Goal: Information Seeking & Learning: Find specific fact

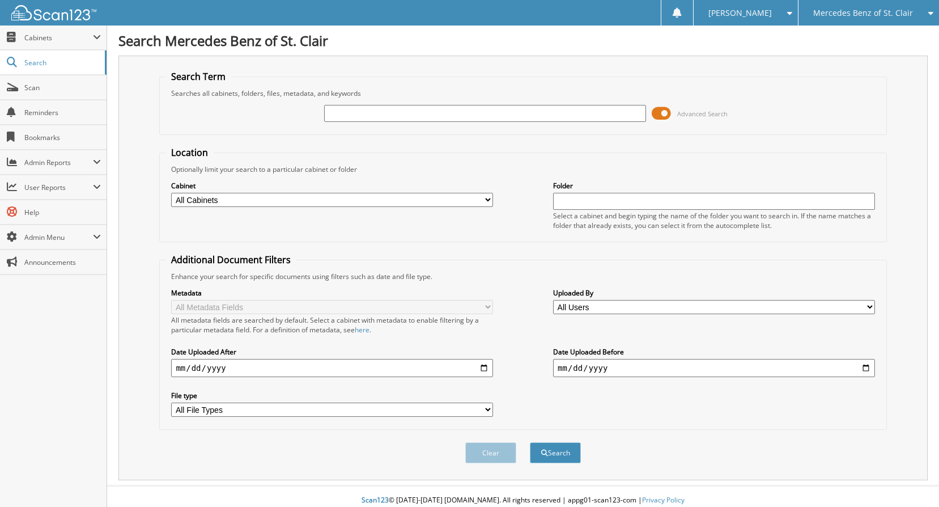
click at [400, 112] on input "text" at bounding box center [485, 113] width 322 height 17
type input "56106590"
click at [530, 442] on button "Search" at bounding box center [555, 452] width 51 height 21
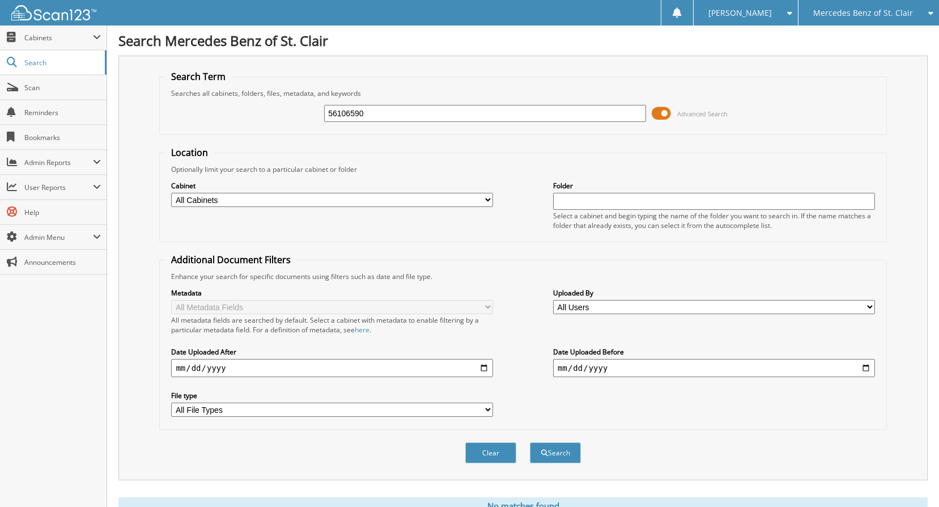
click at [932, 10] on icon at bounding box center [928, 13] width 11 height 8
click at [847, 39] on link "Prestige Cadillac Inc" at bounding box center [869, 36] width 141 height 20
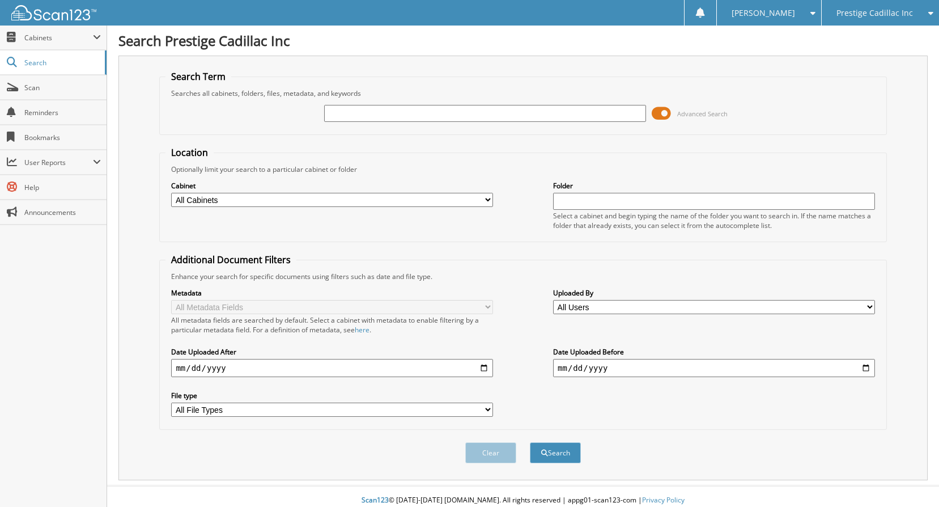
click at [386, 114] on input "text" at bounding box center [485, 113] width 322 height 17
type input "56106590"
click at [530, 442] on button "Search" at bounding box center [555, 452] width 51 height 21
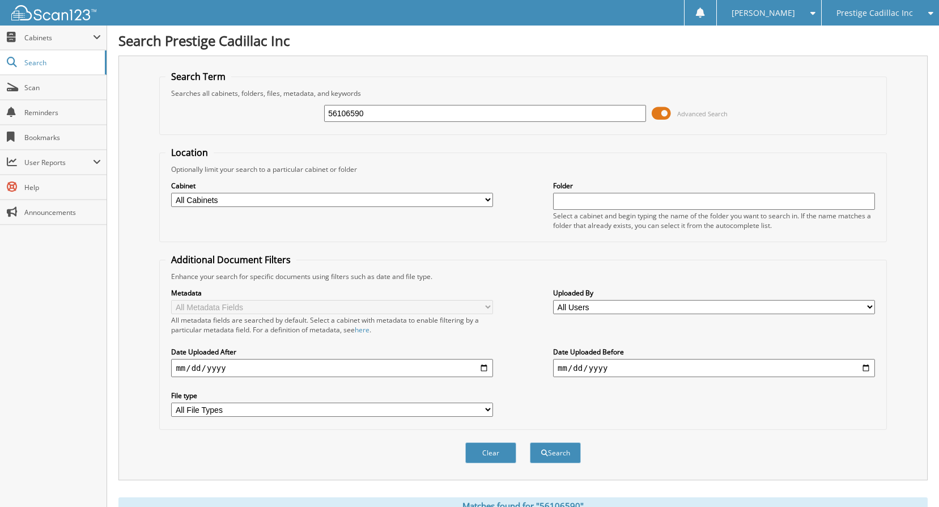
click at [794, 431] on div "Clear Search" at bounding box center [522, 453] width 727 height 46
